Goal: Find specific page/section: Find specific page/section

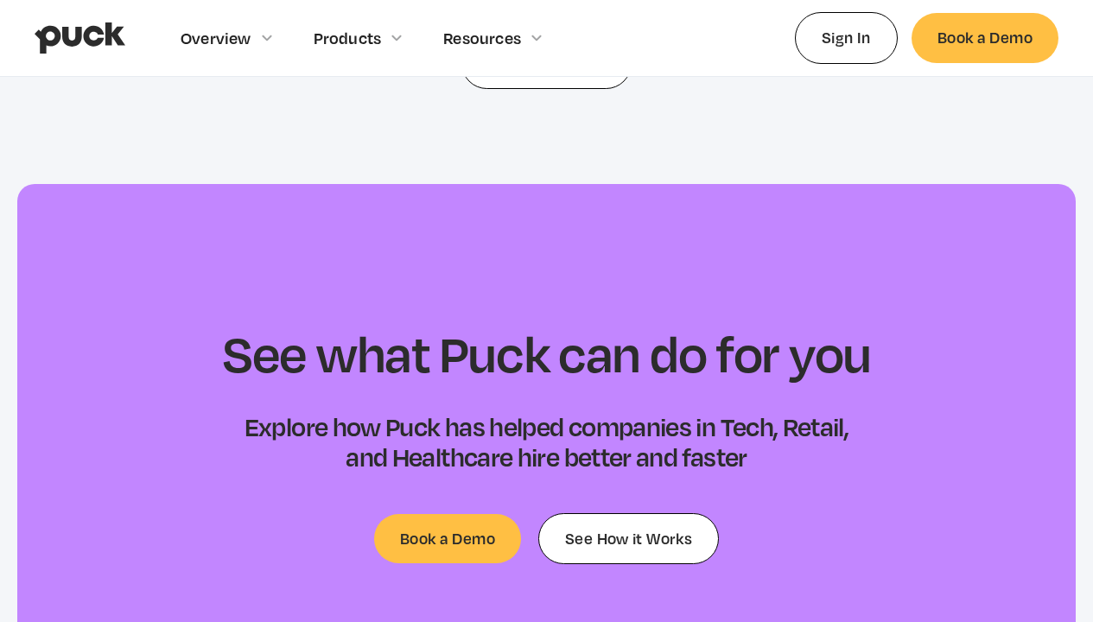
scroll to position [9205, 0]
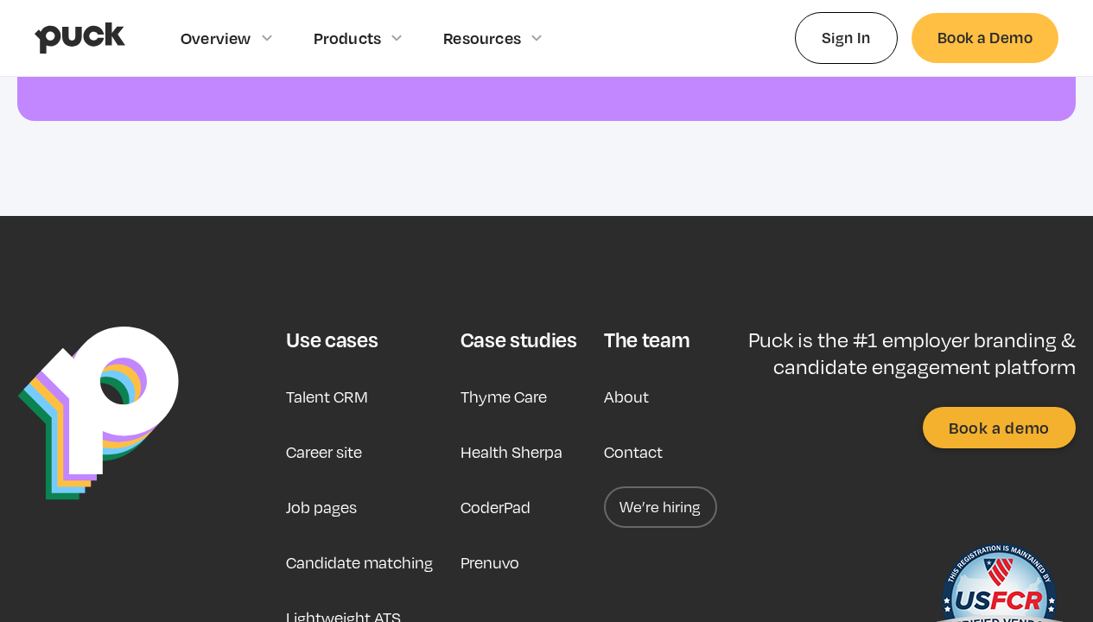
click at [635, 376] on link "About" at bounding box center [626, 396] width 45 height 41
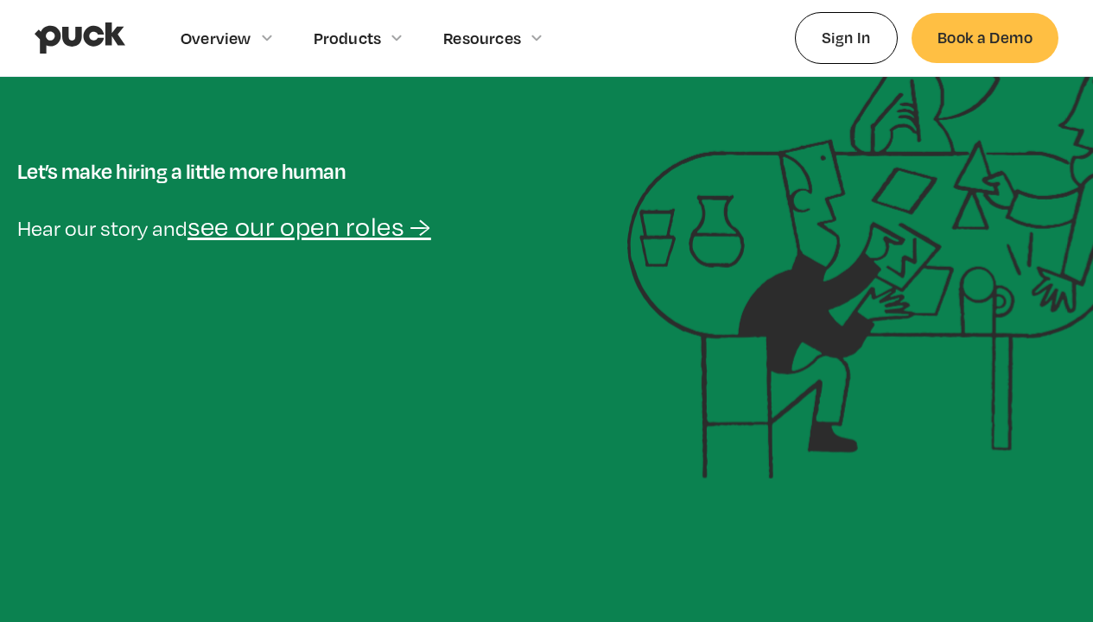
scroll to position [283, 0]
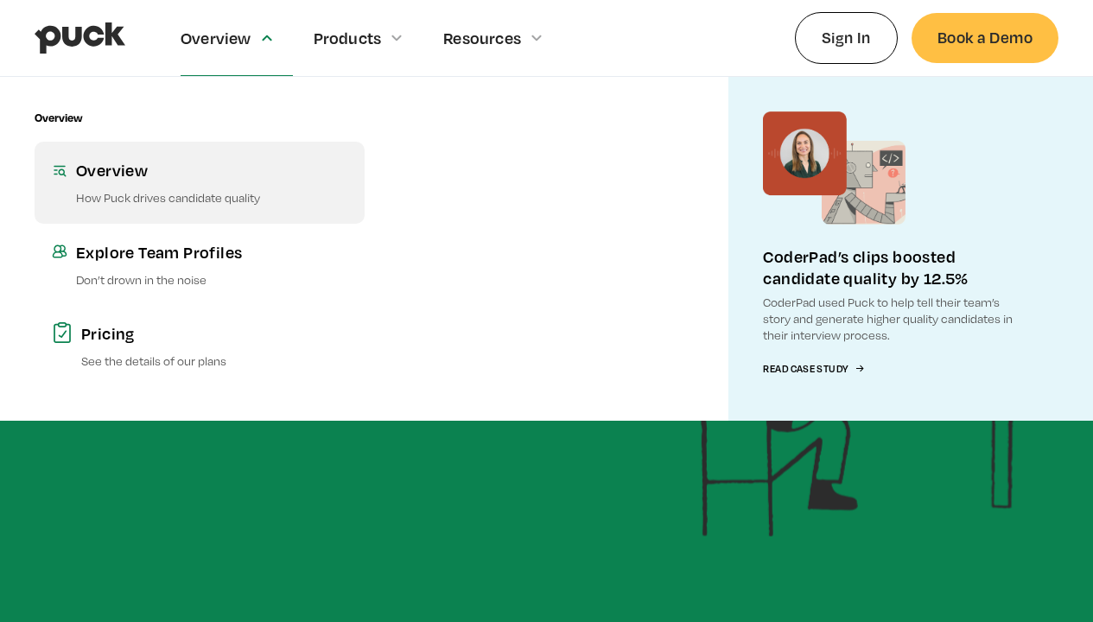
click at [130, 177] on div "Overview" at bounding box center [211, 170] width 271 height 22
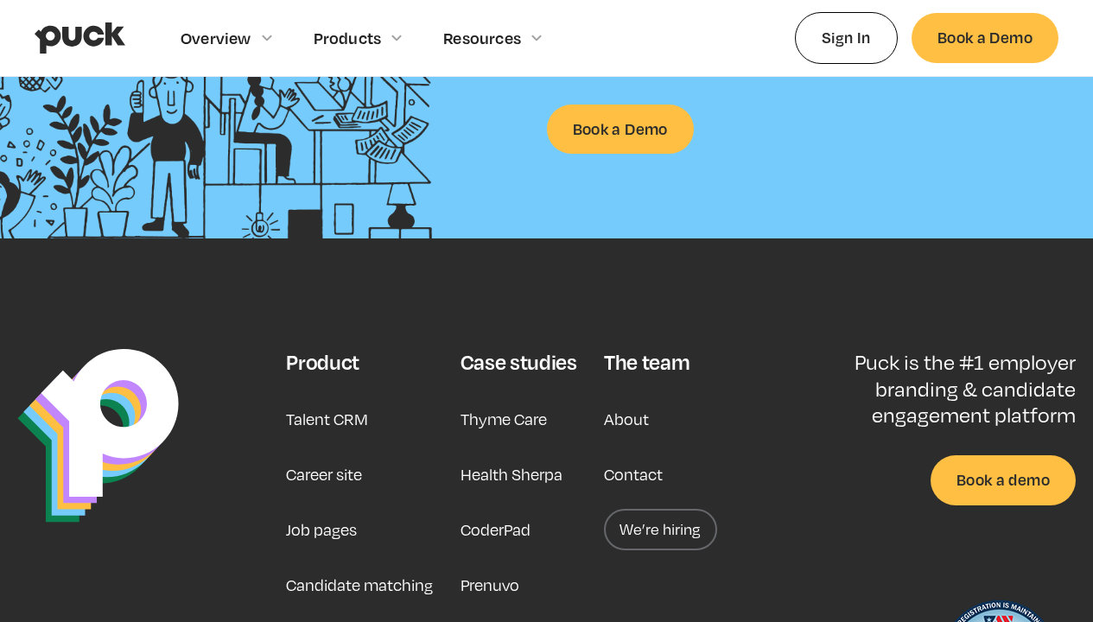
scroll to position [2679, 0]
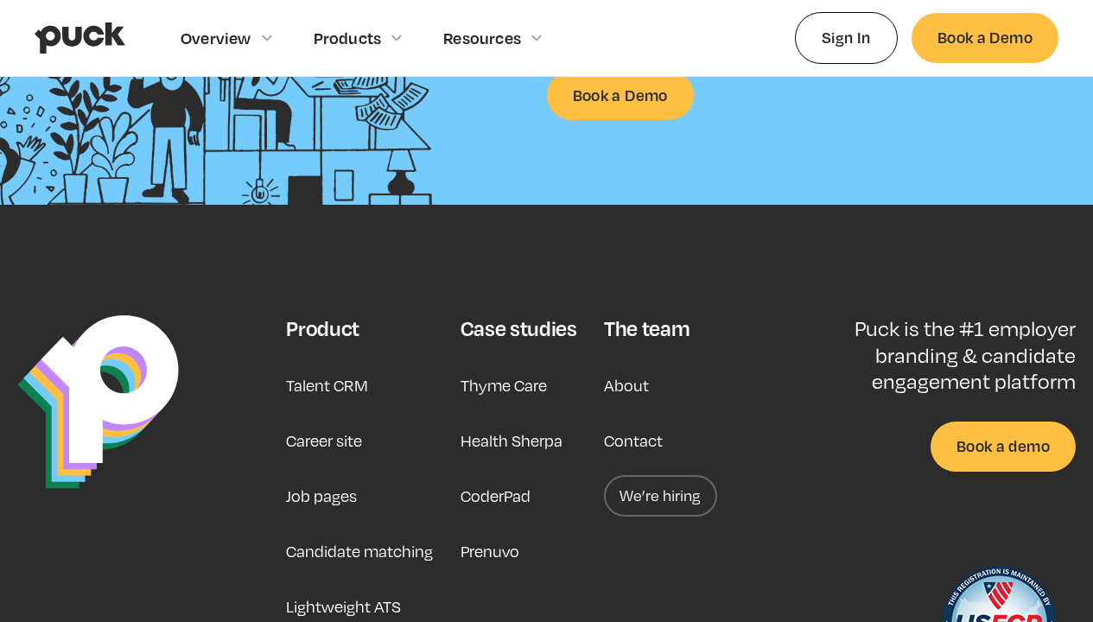
click at [638, 365] on link "About" at bounding box center [626, 385] width 45 height 41
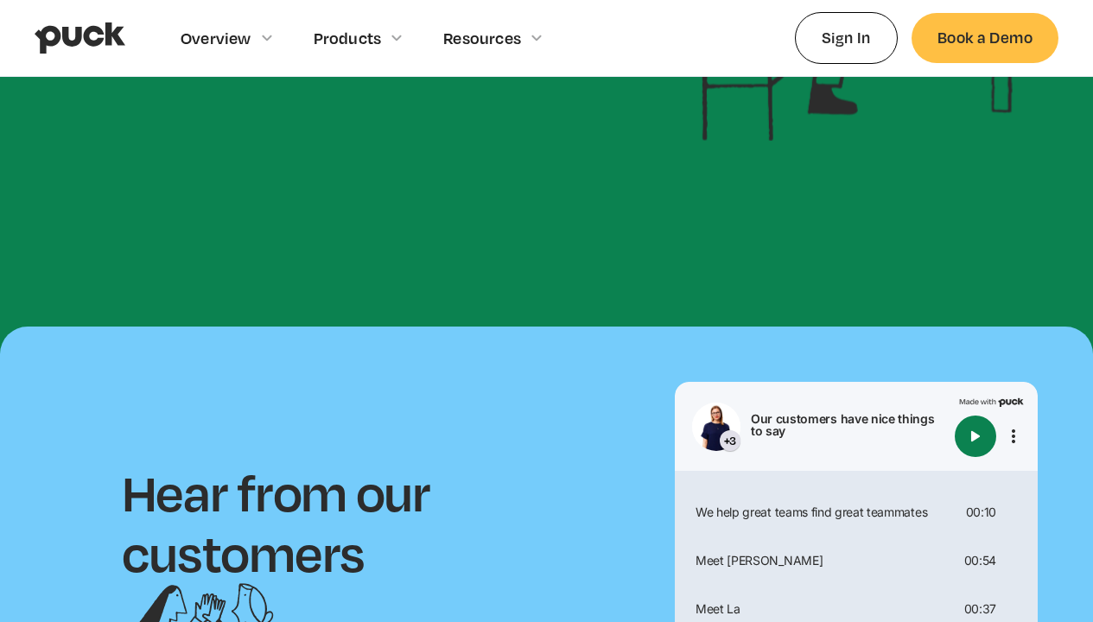
scroll to position [676, 0]
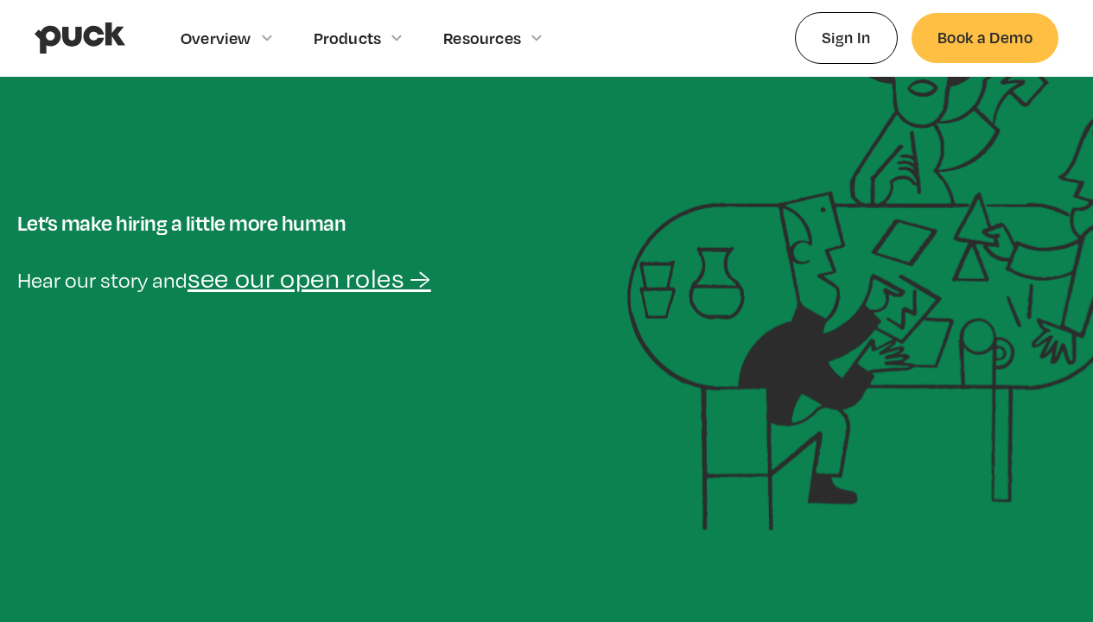
scroll to position [216, 0]
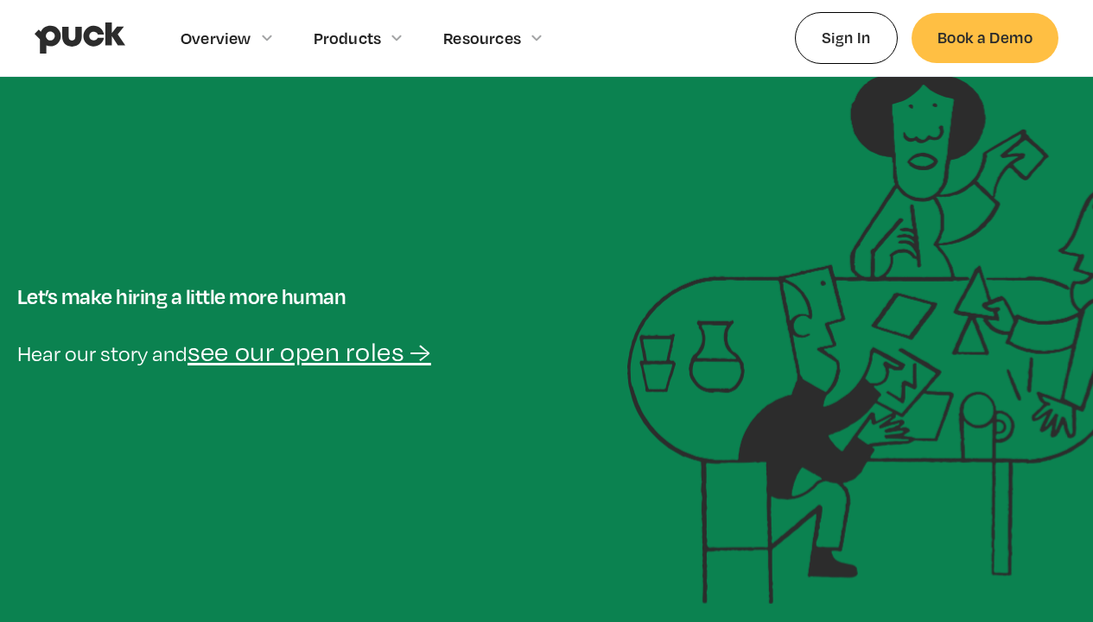
click at [343, 353] on link "see our open roles →" at bounding box center [310, 351] width 244 height 31
